Goal: Task Accomplishment & Management: Manage account settings

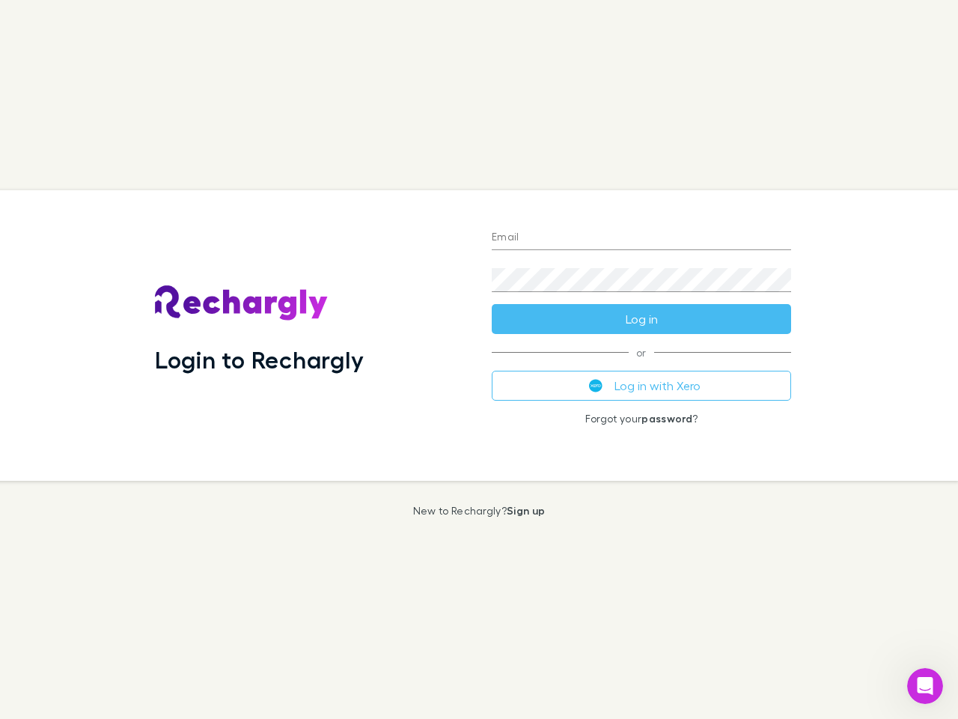
click at [479, 359] on div "Login to Rechargly" at bounding box center [311, 335] width 337 height 291
click at [642, 238] on input "Email" at bounding box center [642, 238] width 300 height 24
click at [642, 319] on button "Log in" at bounding box center [642, 319] width 300 height 30
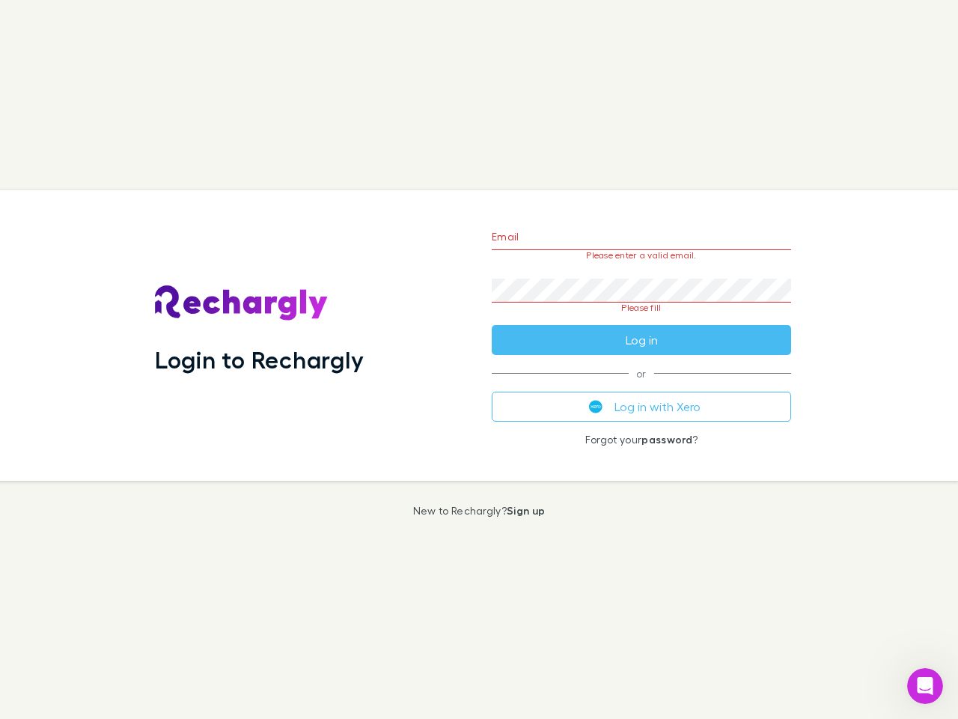
click at [642, 386] on div "Email Please enter a valid email. Password Please fill Log in or Log in with Xe…" at bounding box center [641, 335] width 323 height 291
click at [926, 686] on icon "Open Intercom Messenger" at bounding box center [926, 686] width 25 height 25
